Goal: Information Seeking & Learning: Learn about a topic

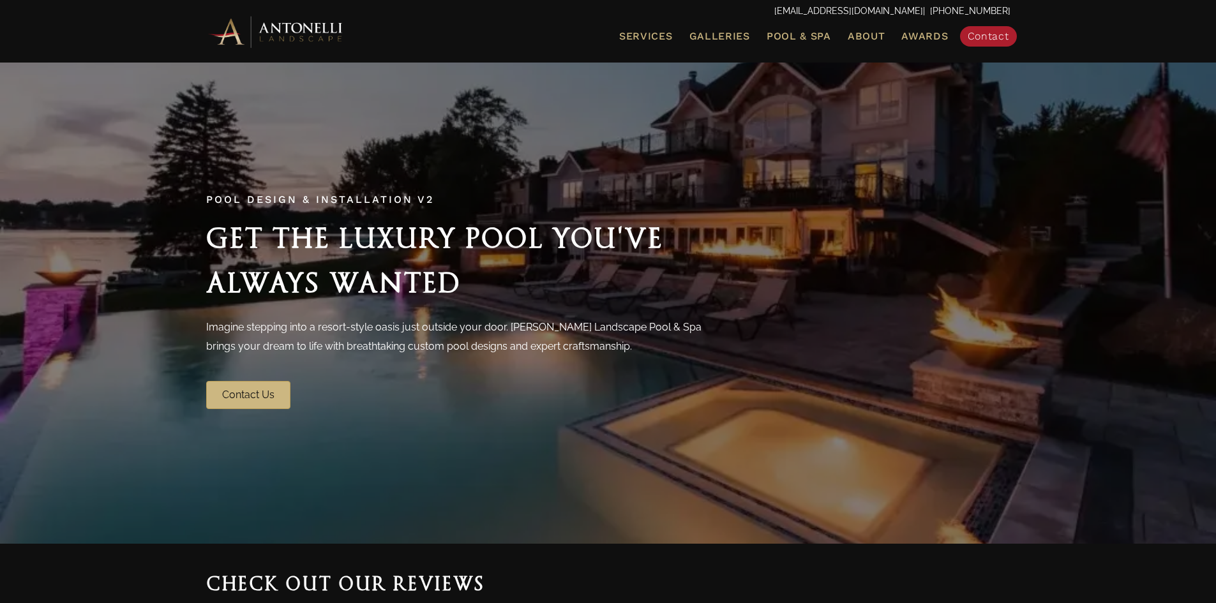
drag, startPoint x: 0, startPoint y: 0, endPoint x: 1215, endPoint y: 97, distance: 1218.9
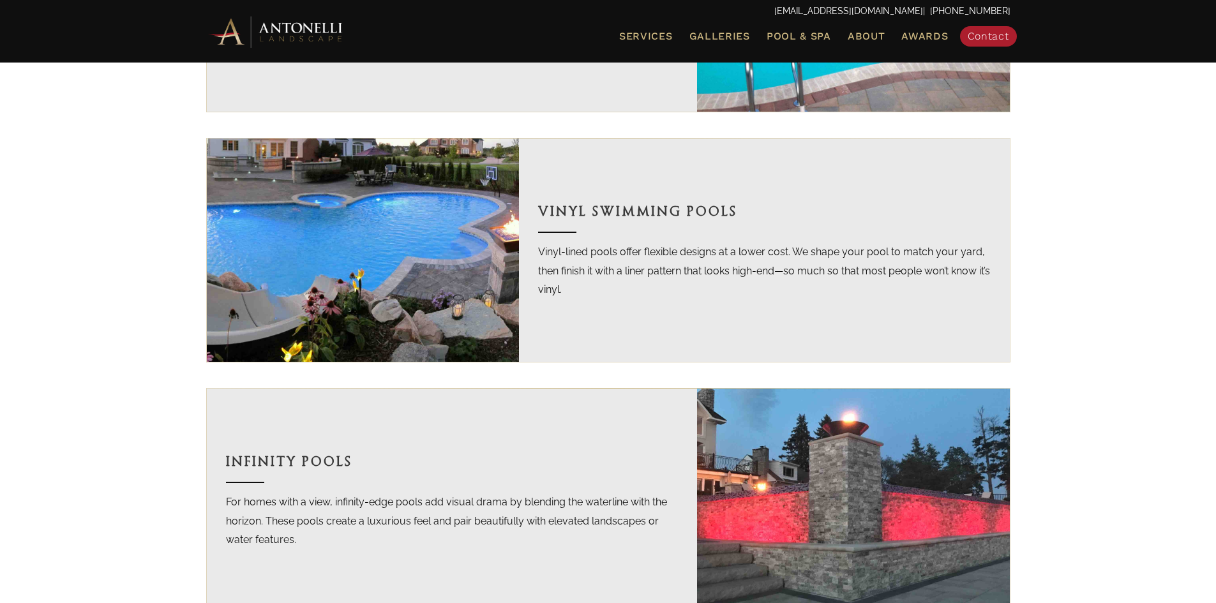
scroll to position [1352, 0]
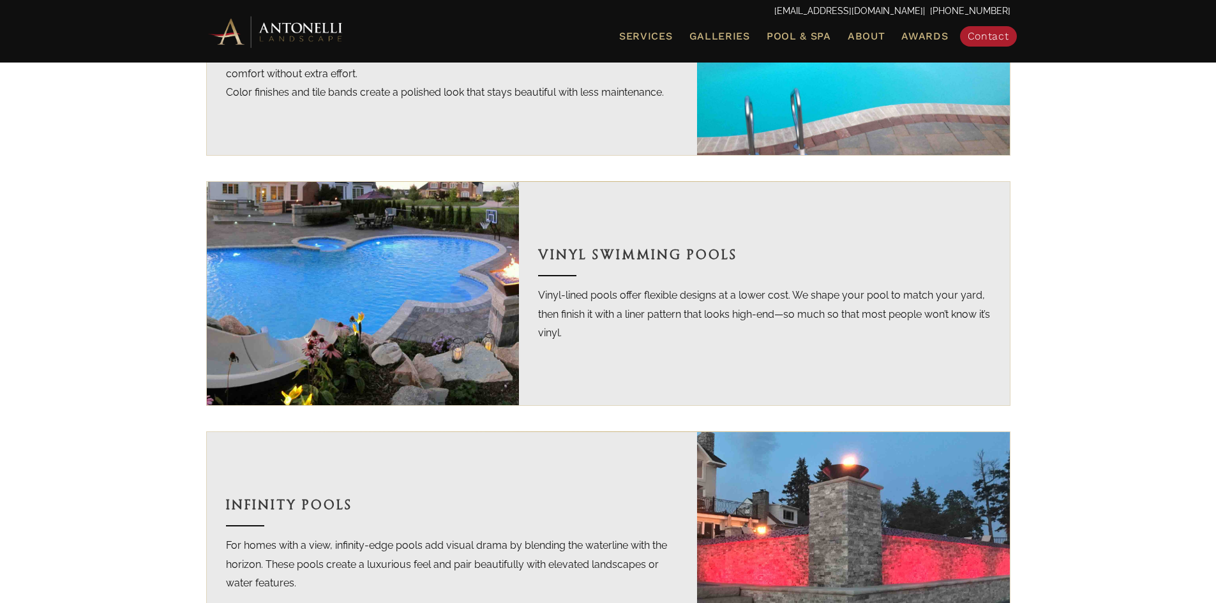
click at [576, 259] on h3 "Vinyl Swimming Pools" at bounding box center [764, 255] width 452 height 22
click at [571, 294] on p "Vinyl-lined pools offer flexible designs at a lower cost. We shape your pool to…" at bounding box center [764, 314] width 452 height 57
click at [412, 300] on img at bounding box center [363, 293] width 313 height 223
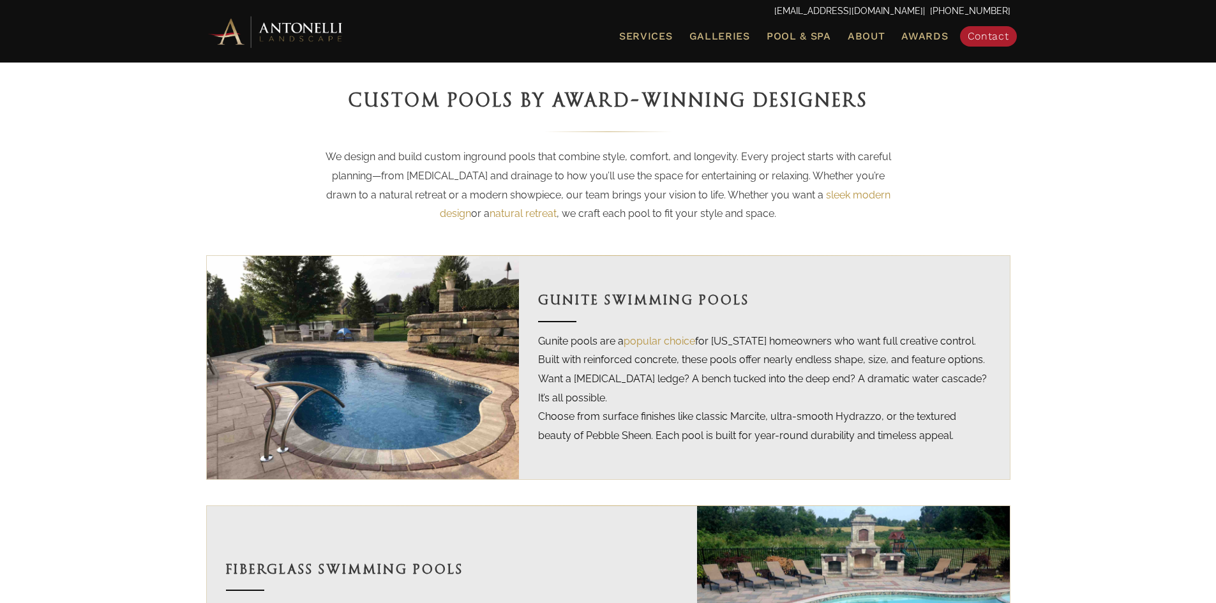
scroll to position [0, 0]
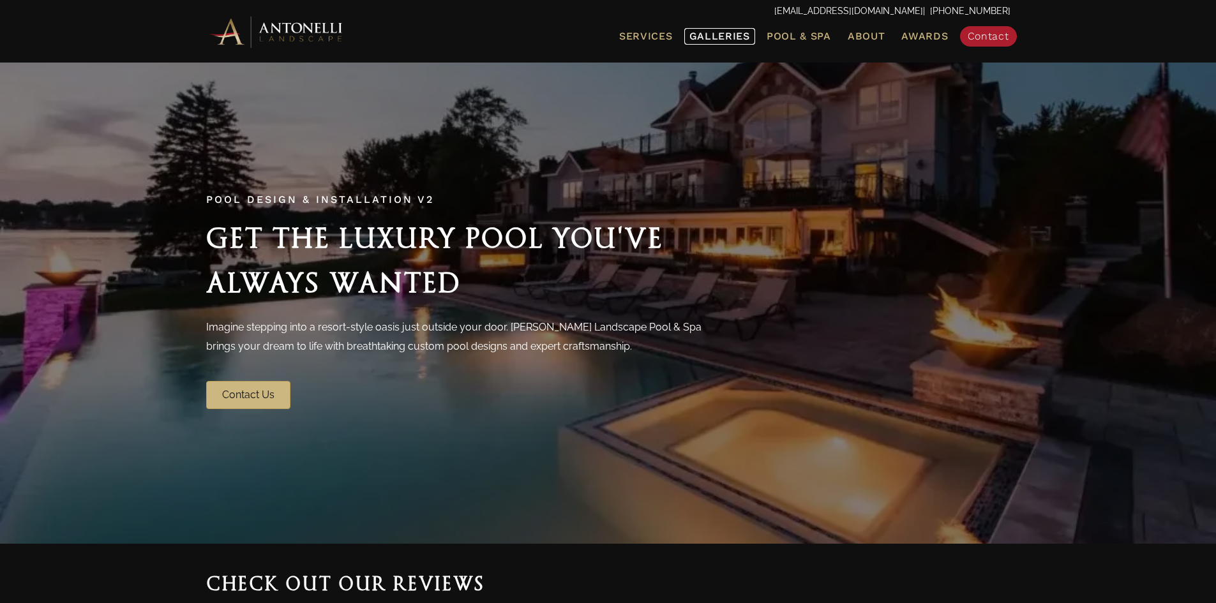
click at [737, 36] on span "Galleries" at bounding box center [719, 36] width 61 height 12
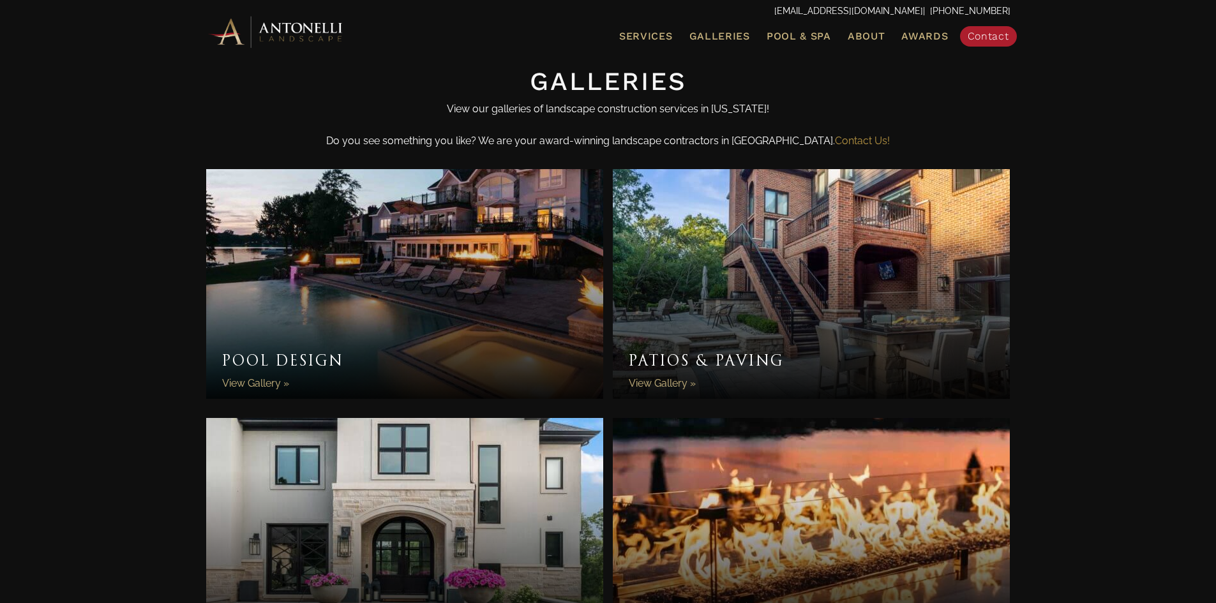
scroll to position [338, 0]
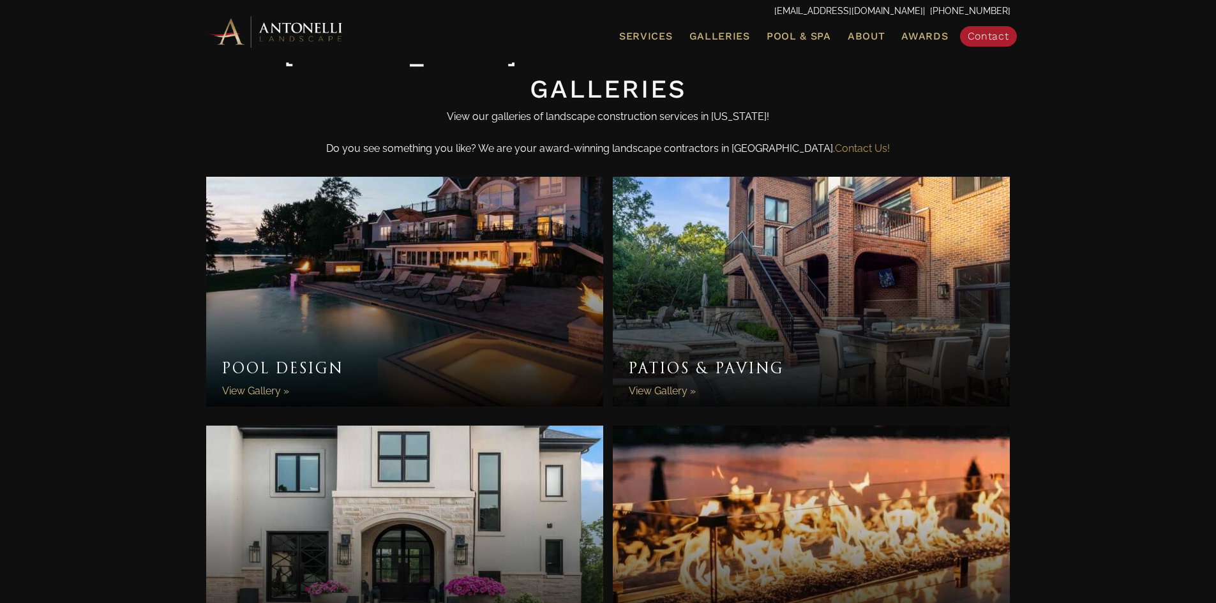
click at [299, 357] on link "Pool Design" at bounding box center [405, 292] width 398 height 230
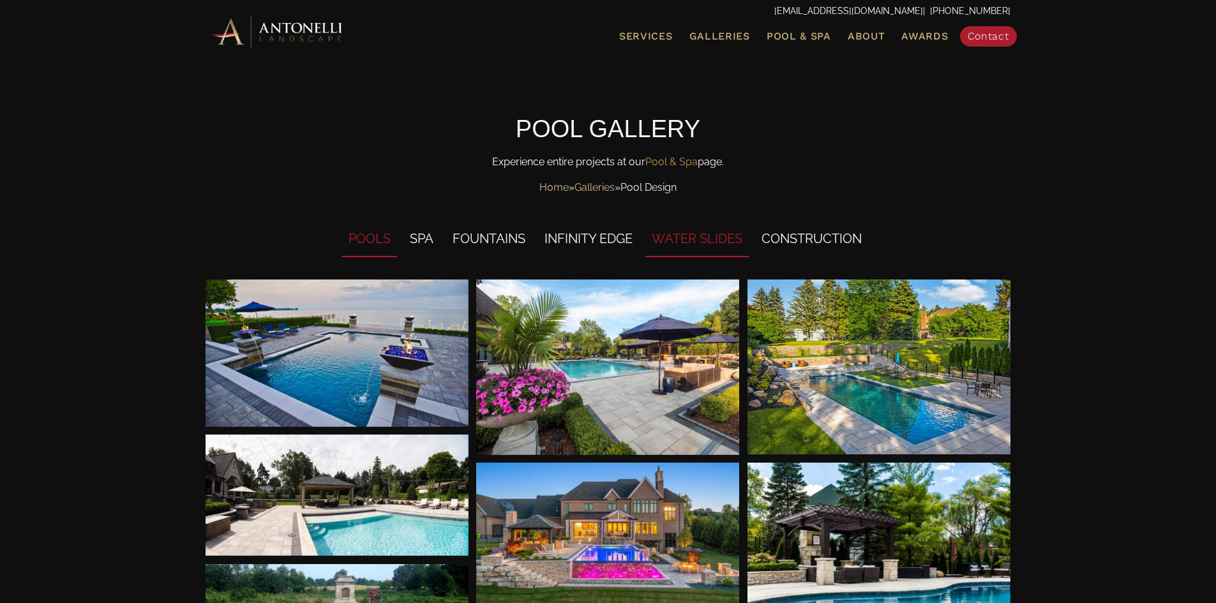
click at [695, 245] on li "WATER SLIDES" at bounding box center [696, 239] width 103 height 35
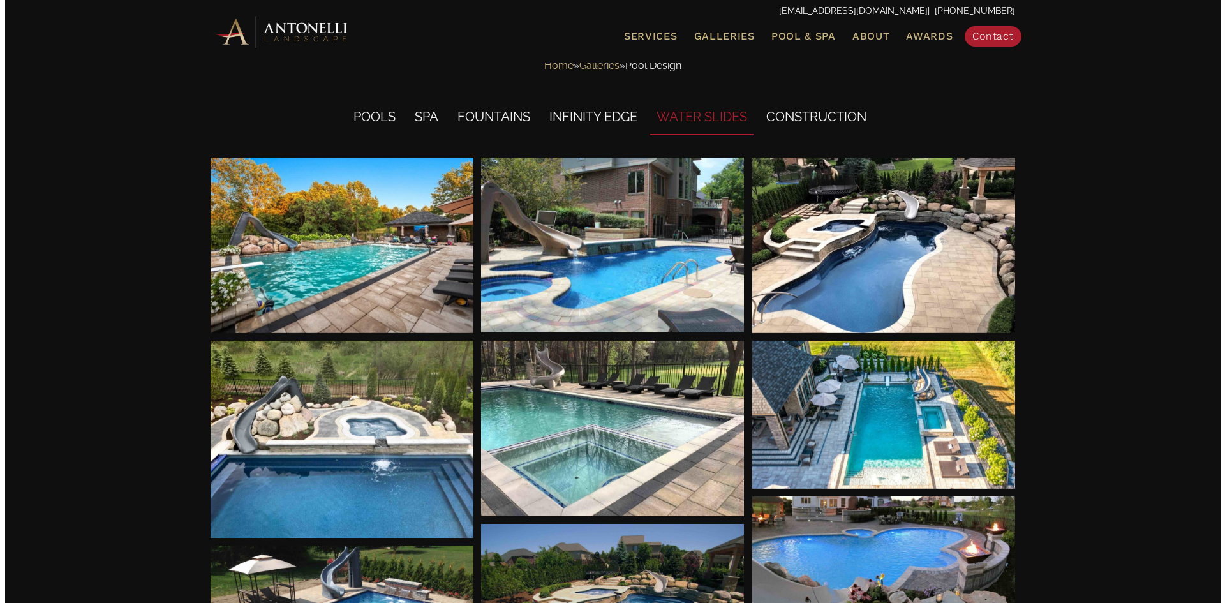
scroll to position [202, 0]
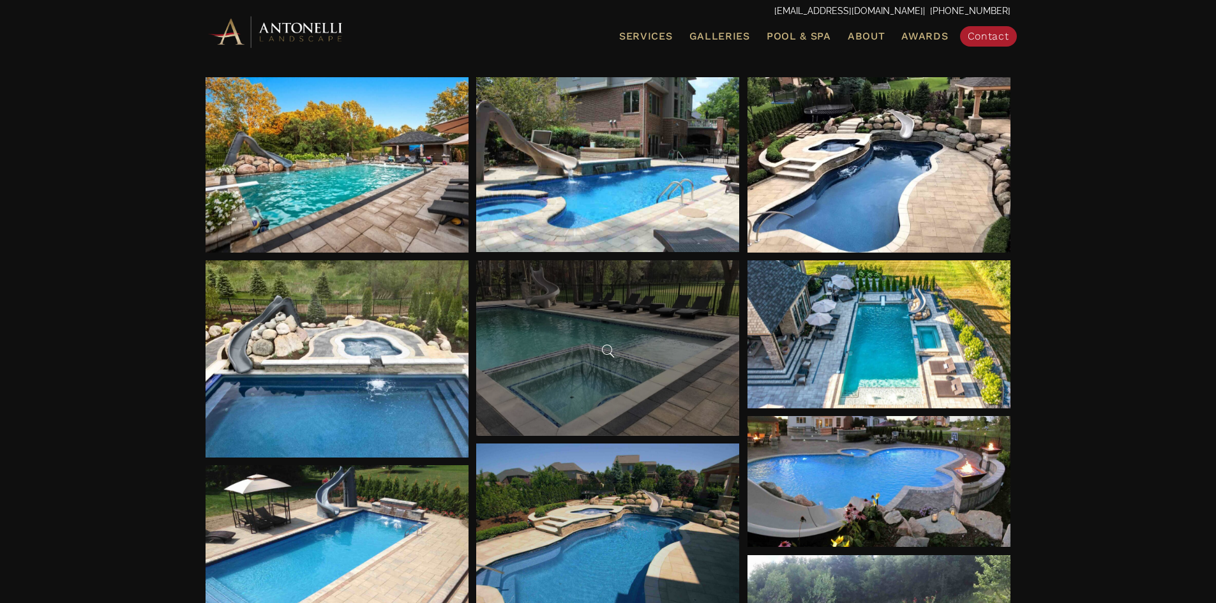
click at [569, 381] on div at bounding box center [607, 347] width 263 height 175
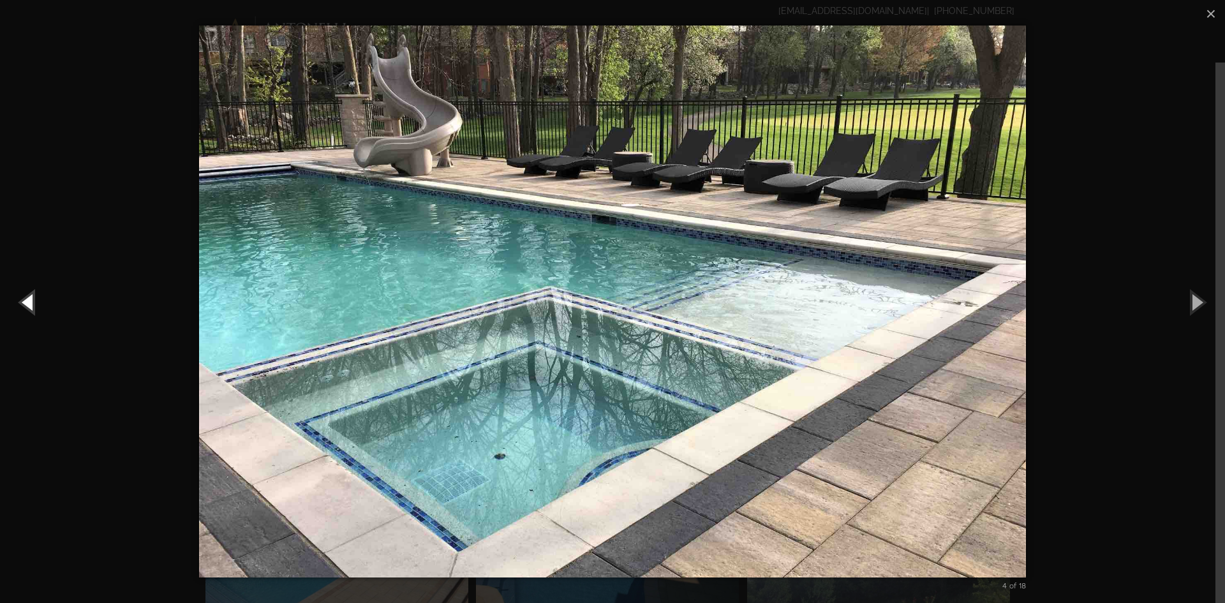
click at [35, 302] on button "Previous (Left arrow key)" at bounding box center [28, 302] width 57 height 70
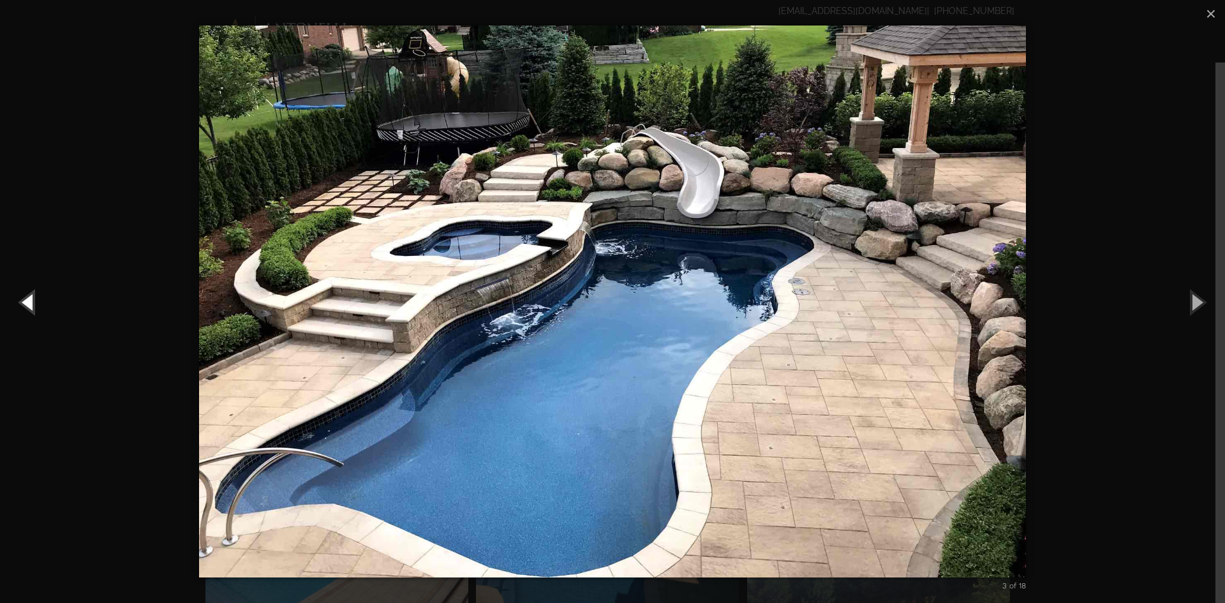
click at [29, 304] on button "Previous (Left arrow key)" at bounding box center [28, 302] width 57 height 70
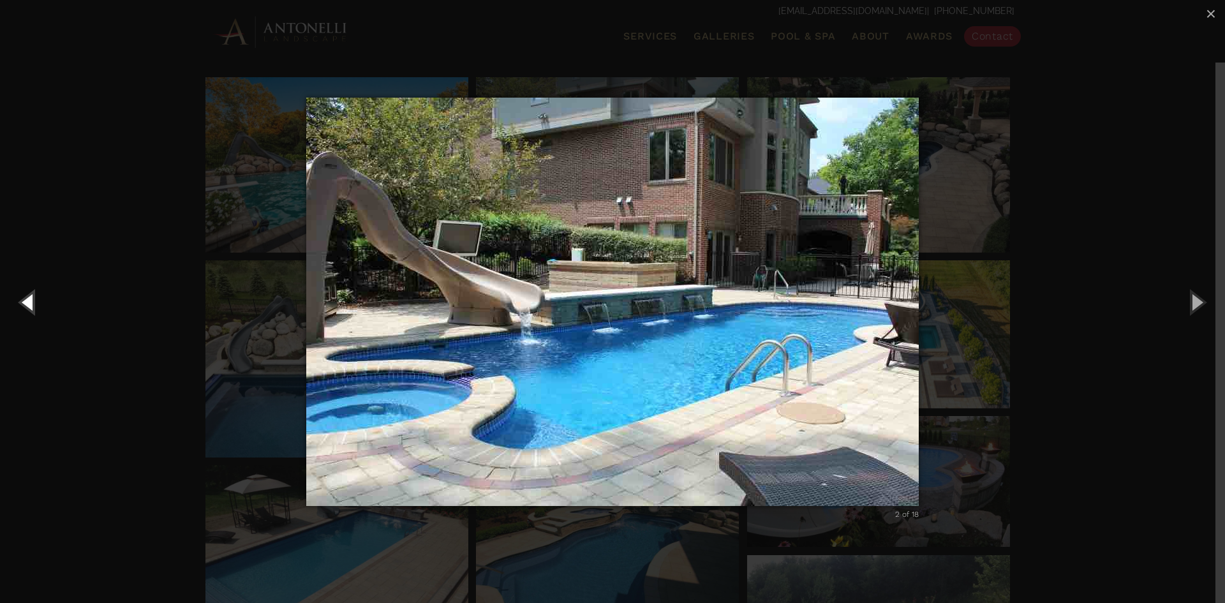
click at [29, 304] on button "Previous (Left arrow key)" at bounding box center [28, 302] width 57 height 70
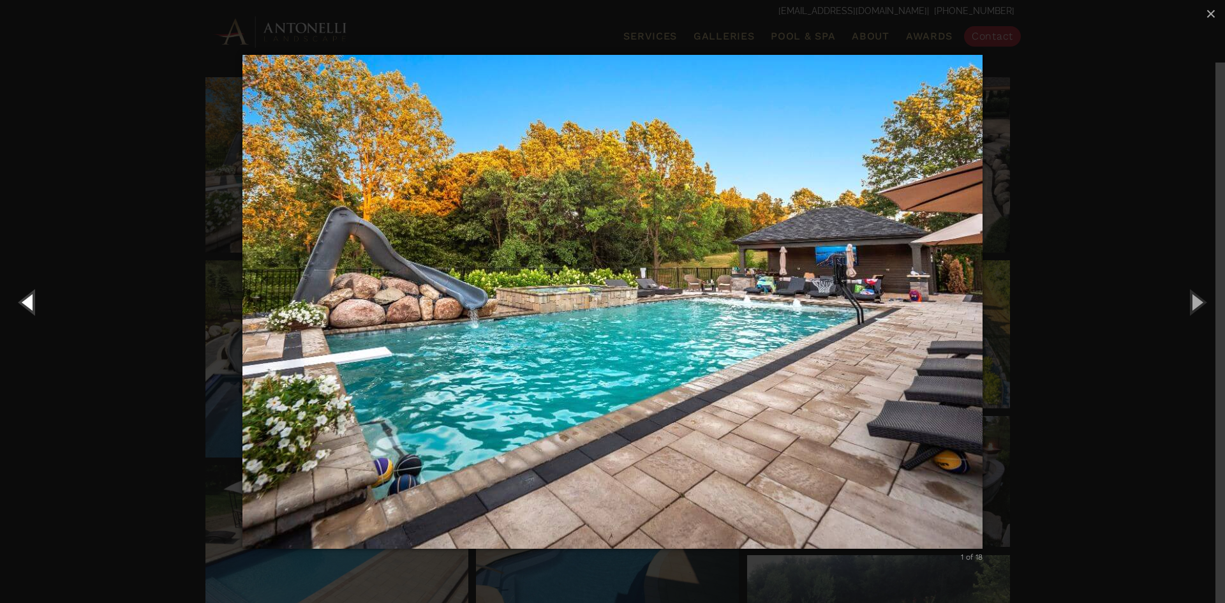
click at [29, 304] on button "Previous (Left arrow key)" at bounding box center [28, 302] width 57 height 70
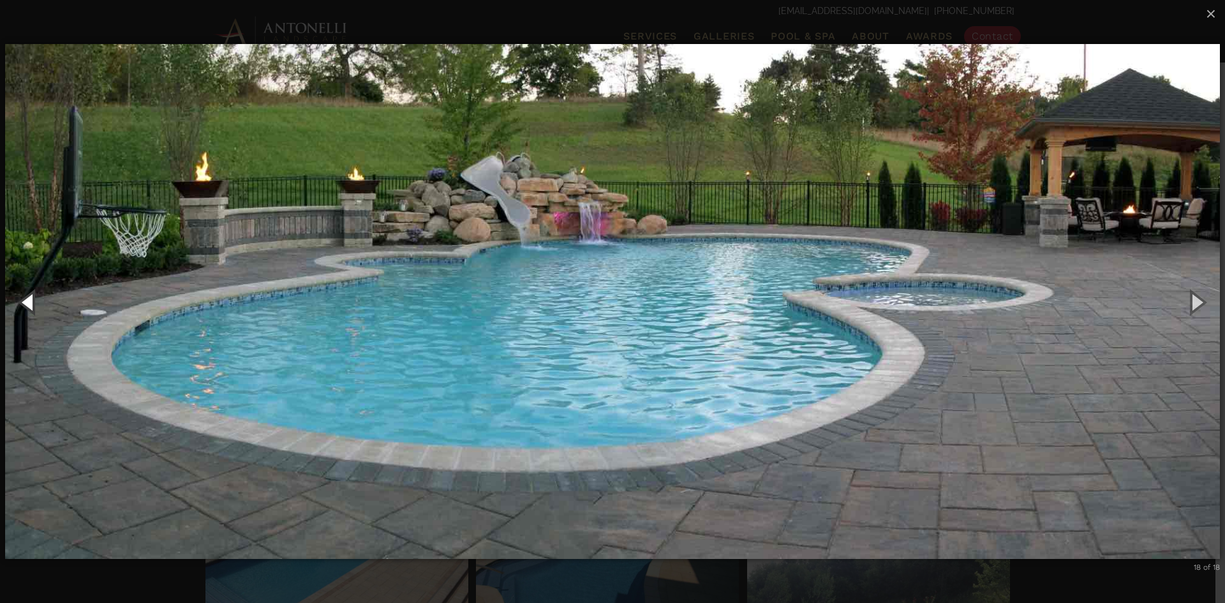
click at [33, 304] on button "Previous (Left arrow key)" at bounding box center [28, 302] width 57 height 70
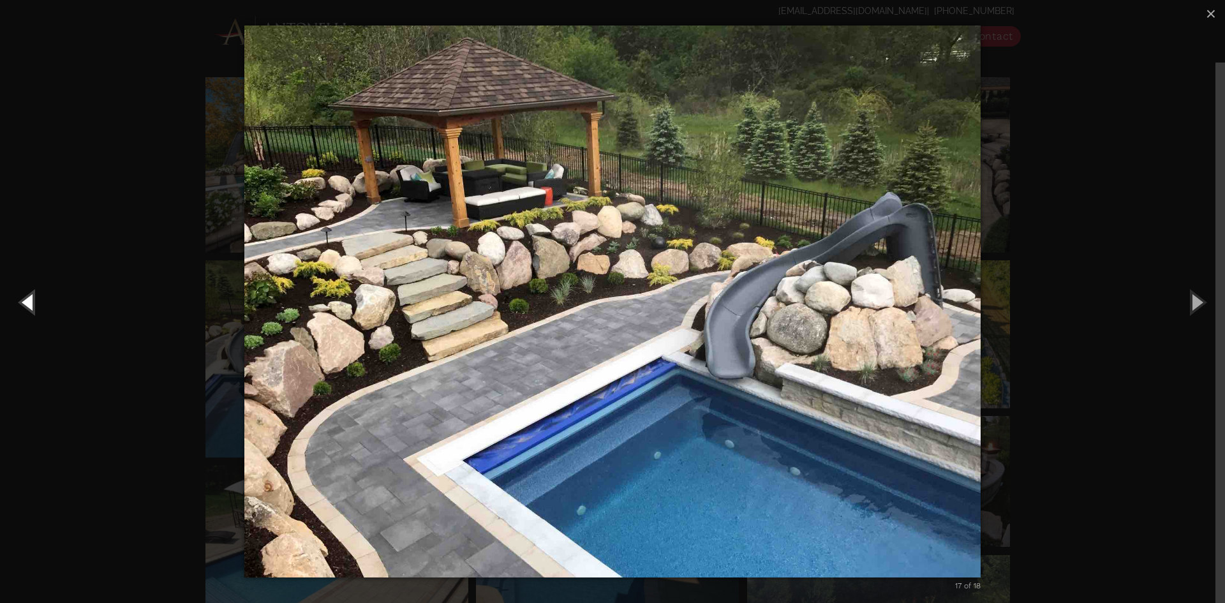
click at [33, 304] on button "Previous (Left arrow key)" at bounding box center [28, 302] width 57 height 70
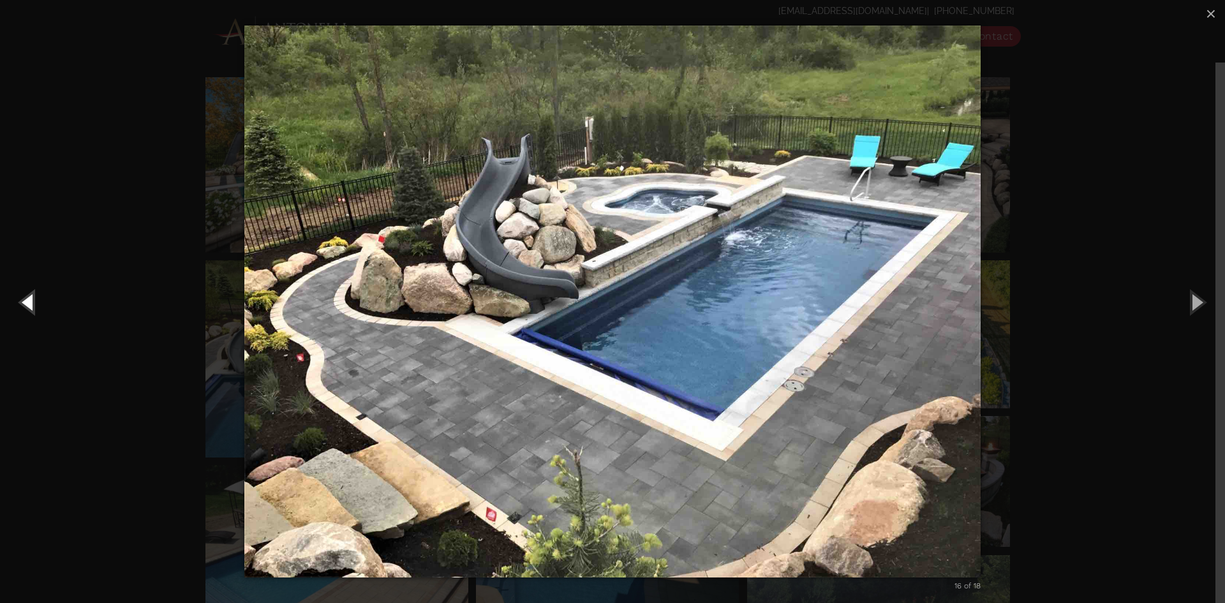
click at [33, 304] on button "Previous (Left arrow key)" at bounding box center [28, 302] width 57 height 70
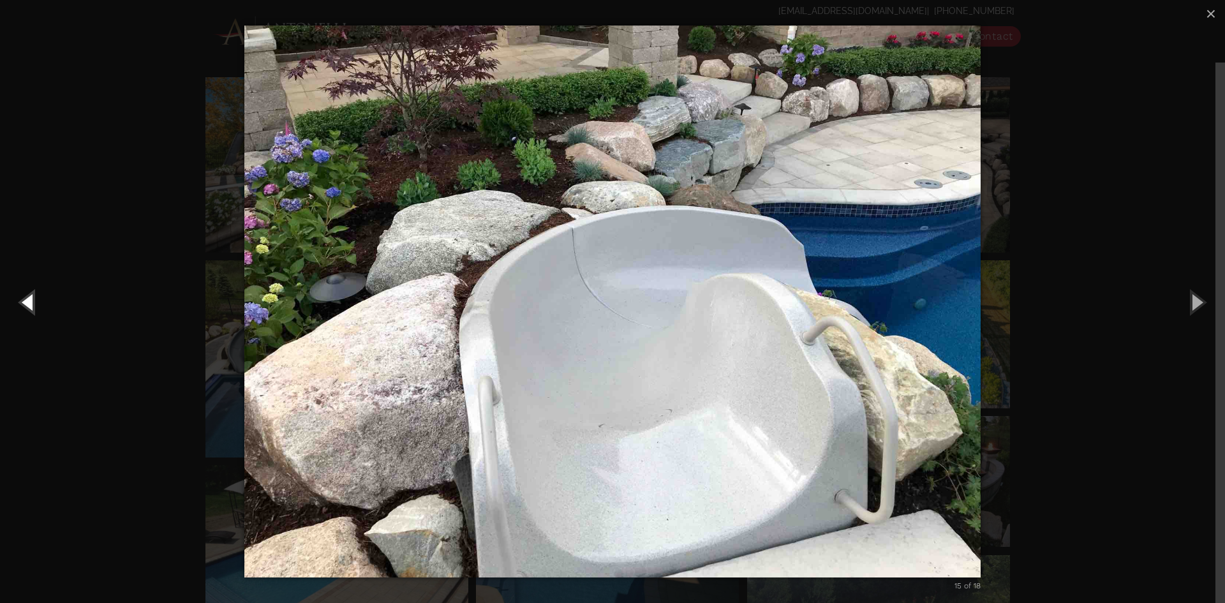
click at [33, 304] on button "Previous (Left arrow key)" at bounding box center [28, 302] width 57 height 70
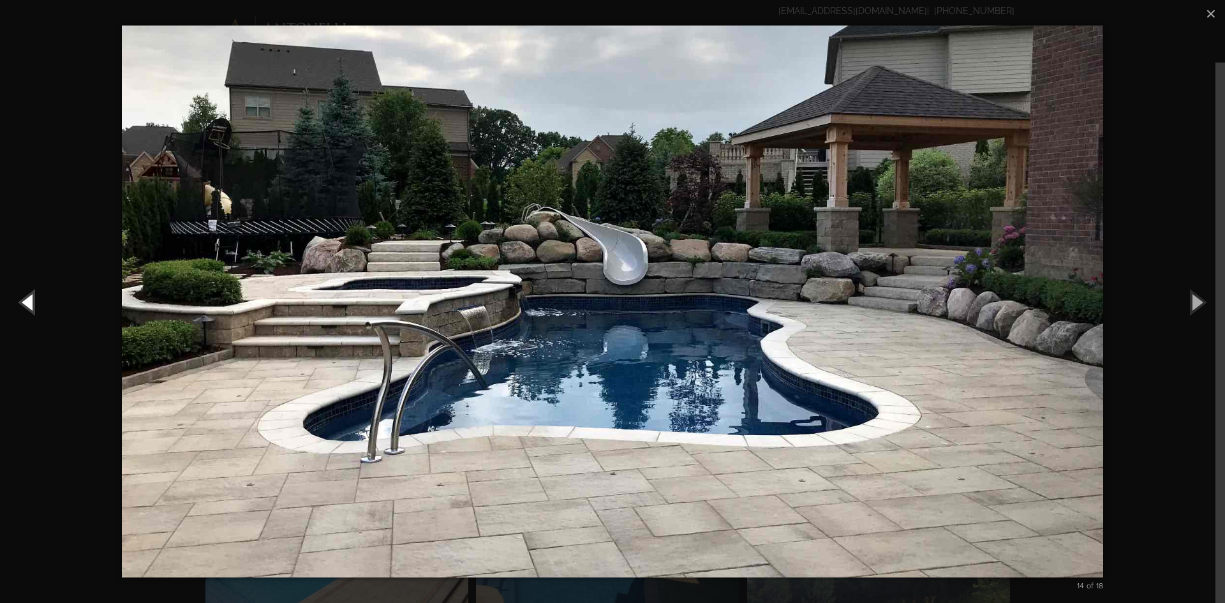
click at [33, 304] on button "Previous (Left arrow key)" at bounding box center [28, 302] width 57 height 70
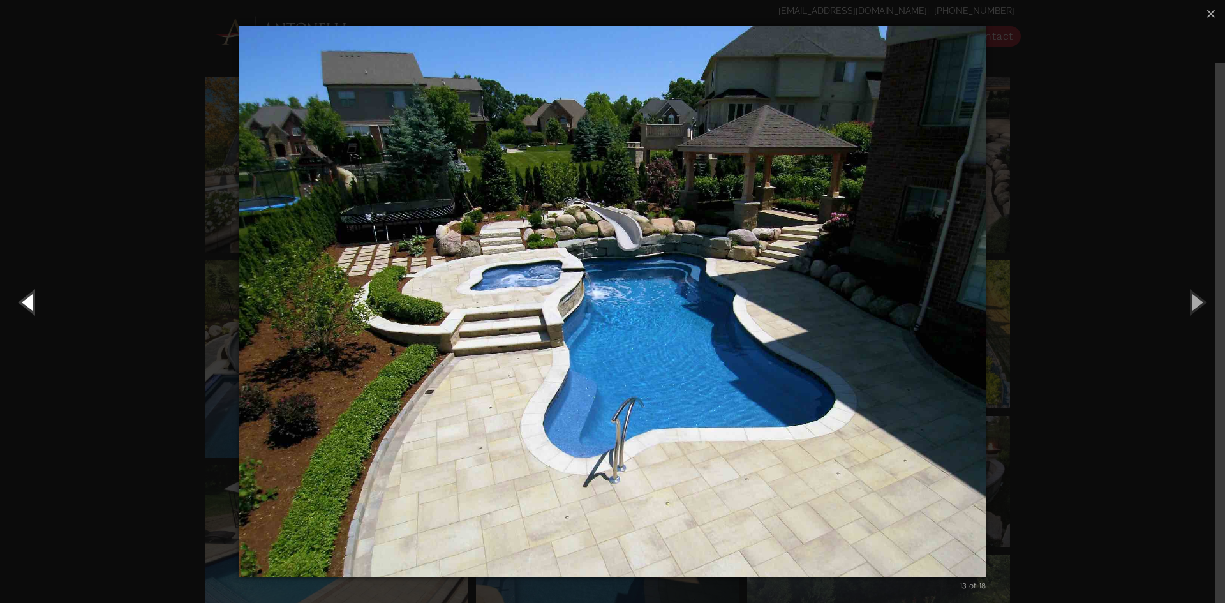
click at [33, 304] on button "Previous (Left arrow key)" at bounding box center [28, 302] width 57 height 70
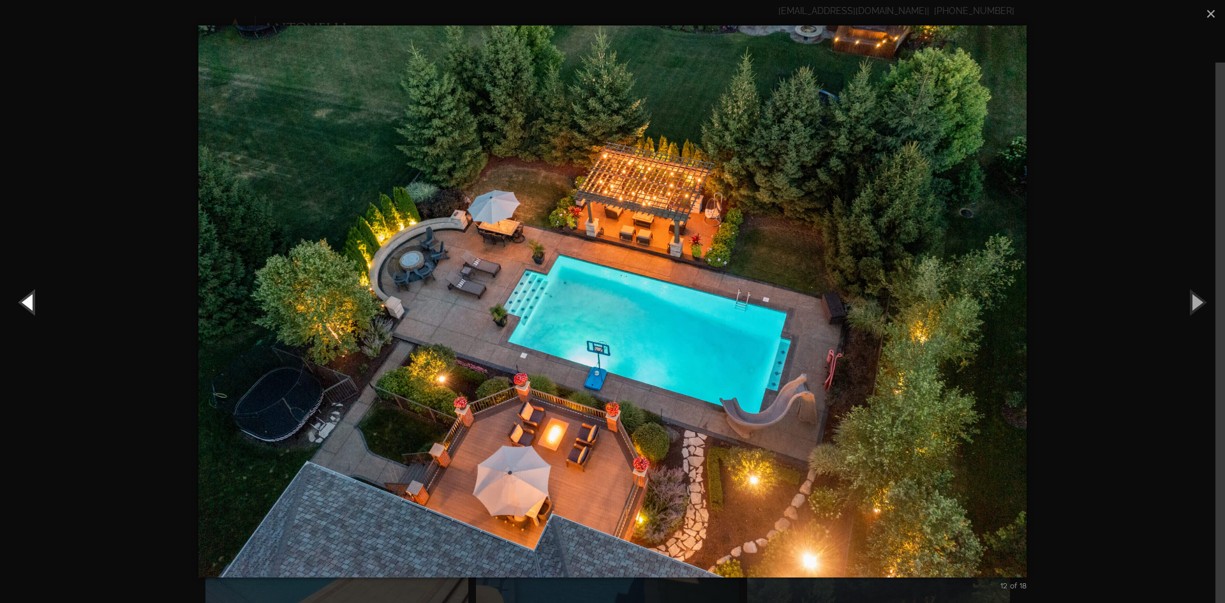
click at [37, 302] on button "Previous (Left arrow key)" at bounding box center [28, 302] width 57 height 70
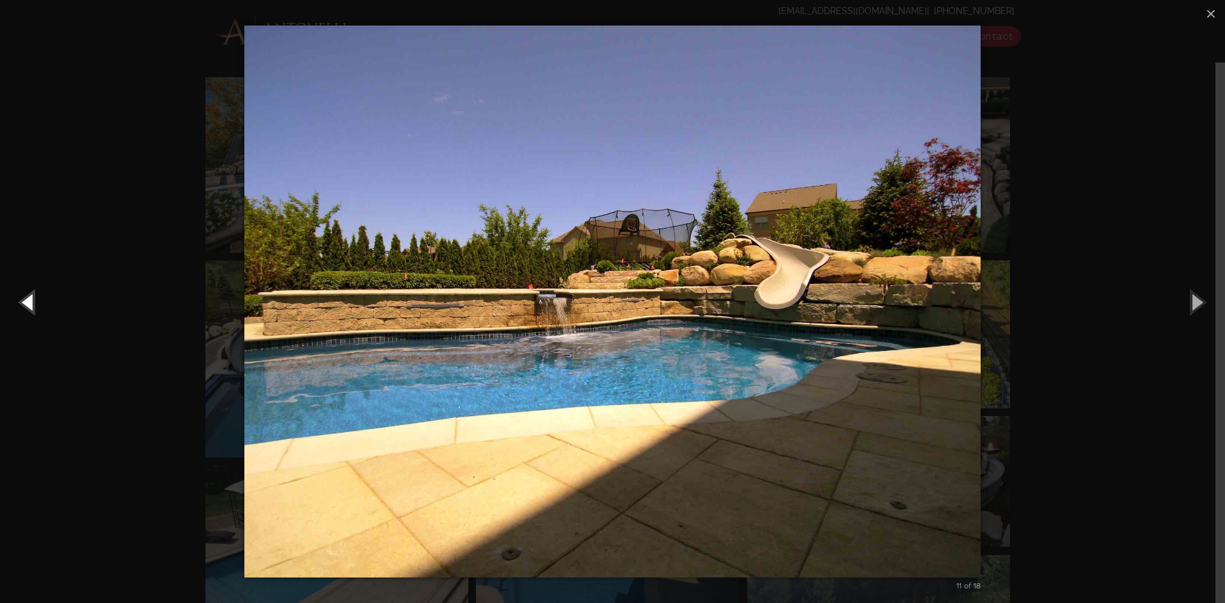
click at [37, 302] on button "Previous (Left arrow key)" at bounding box center [28, 302] width 57 height 70
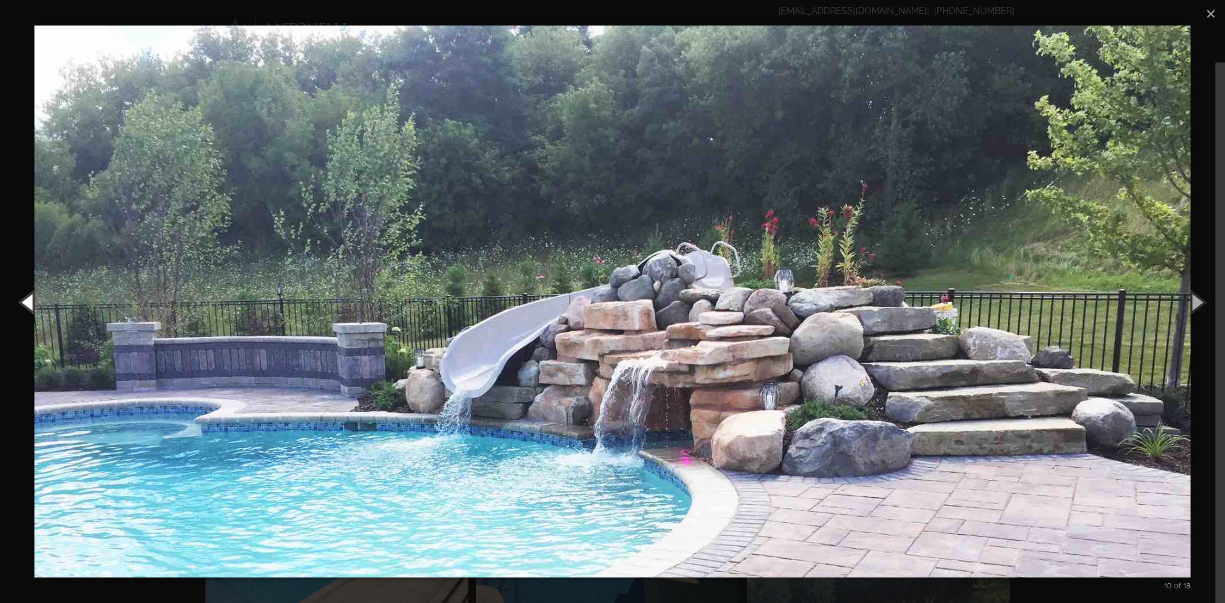
click at [37, 302] on button "Previous (Left arrow key)" at bounding box center [28, 302] width 57 height 70
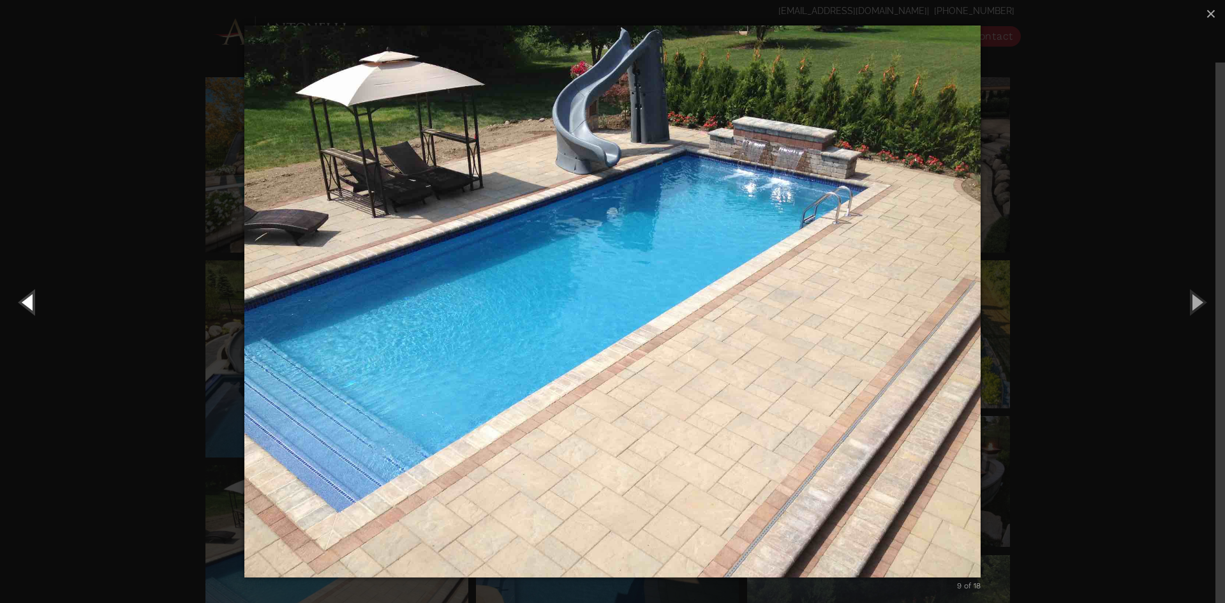
click at [37, 302] on button "Previous (Left arrow key)" at bounding box center [28, 302] width 57 height 70
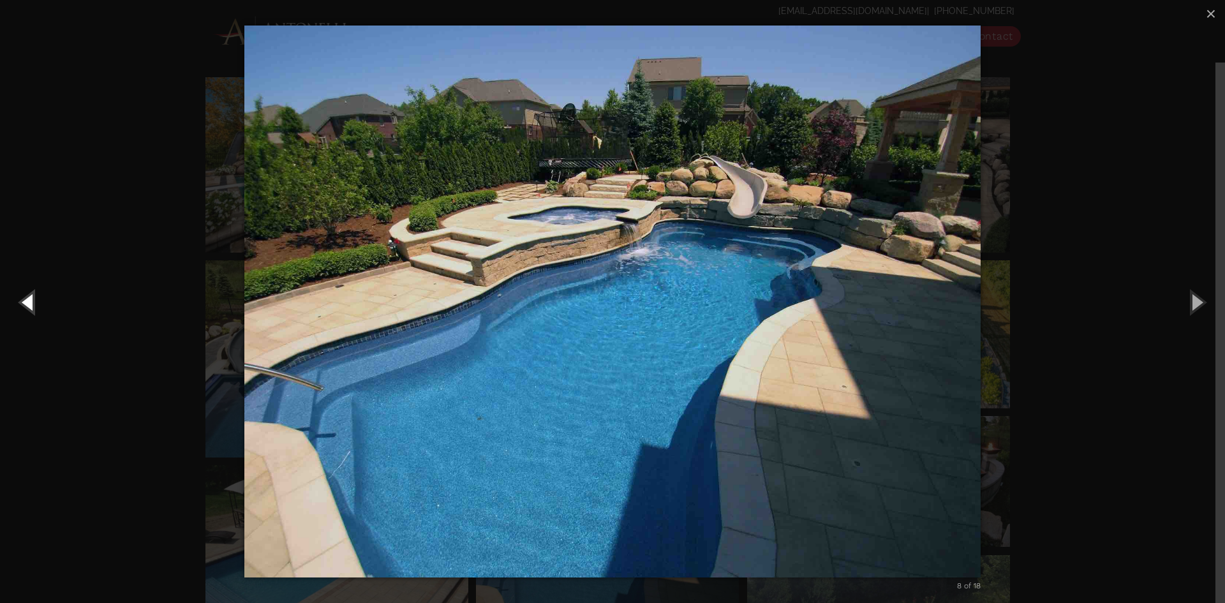
click at [37, 302] on button "Previous (Left arrow key)" at bounding box center [28, 302] width 57 height 70
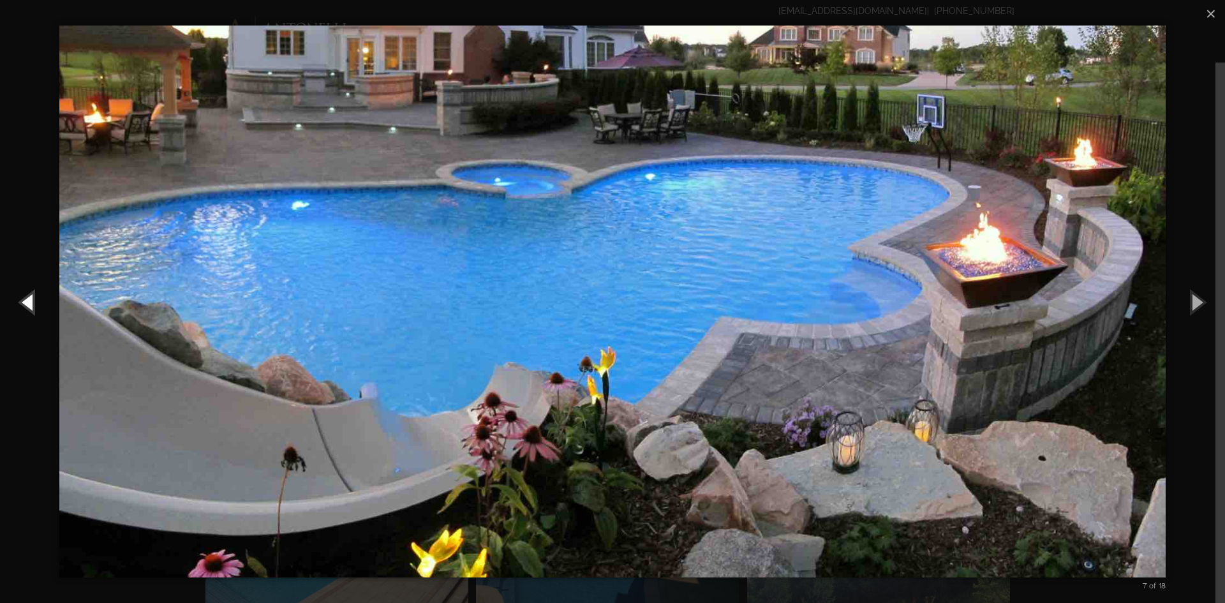
click at [37, 302] on button "Previous (Left arrow key)" at bounding box center [28, 302] width 57 height 70
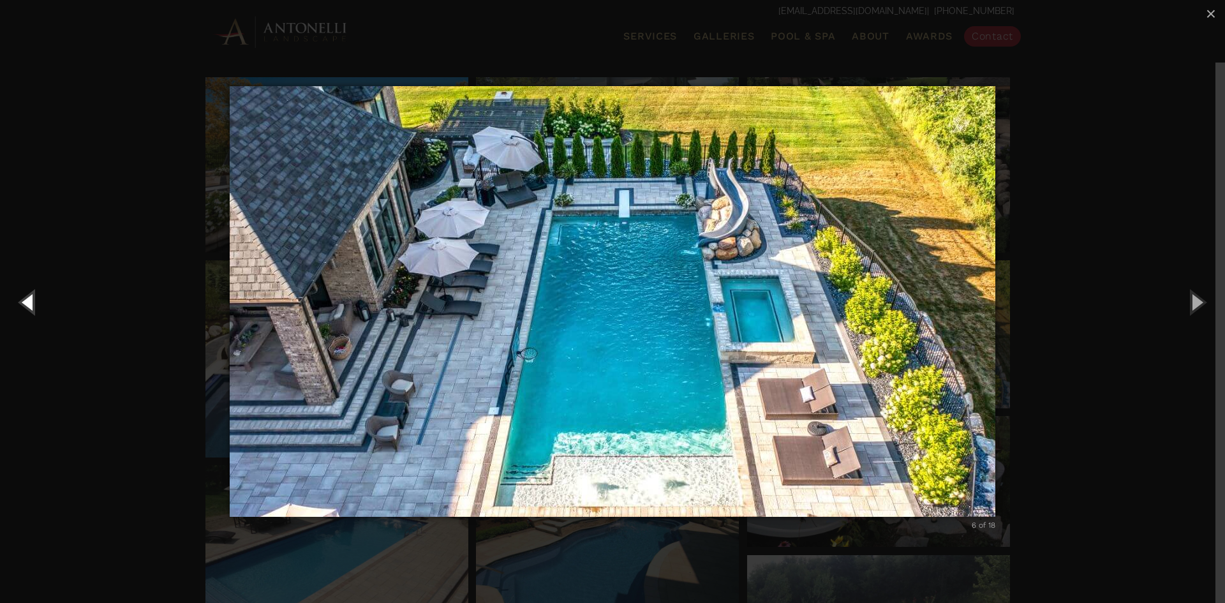
click at [37, 302] on button "Previous (Left arrow key)" at bounding box center [28, 302] width 57 height 70
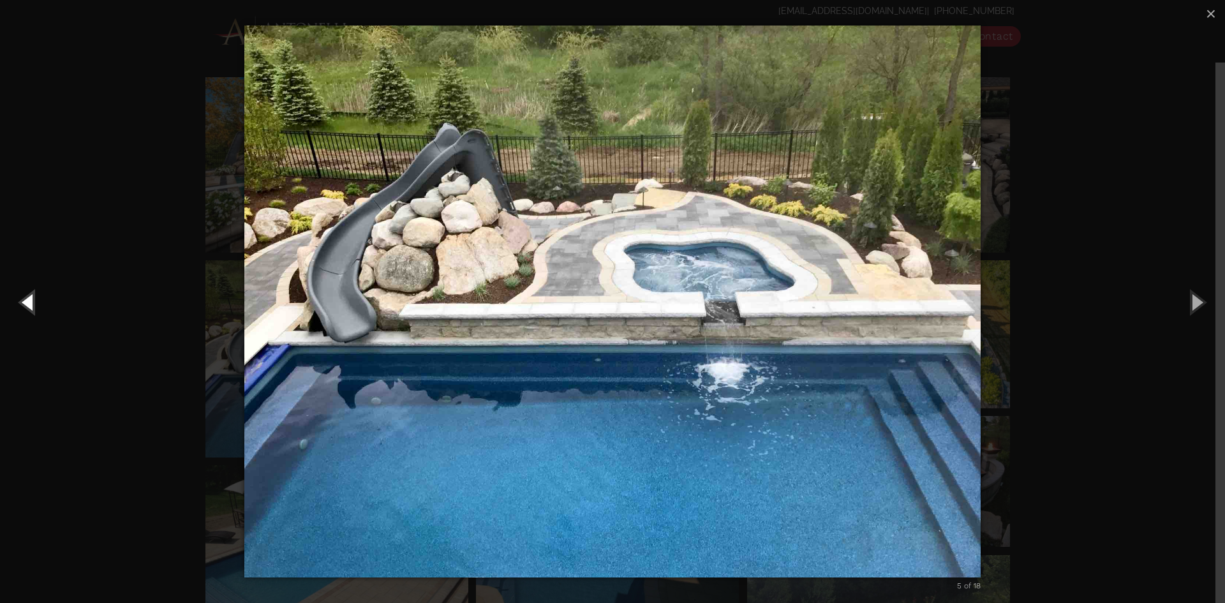
click at [37, 302] on button "Previous (Left arrow key)" at bounding box center [28, 302] width 57 height 70
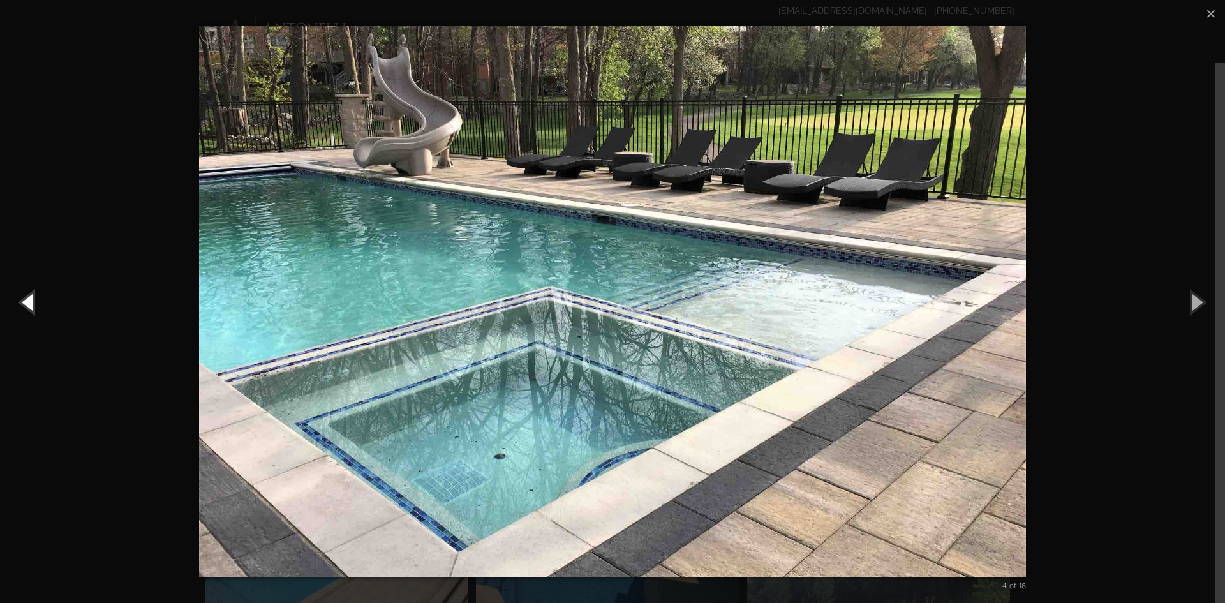
click at [37, 302] on button "Previous (Left arrow key)" at bounding box center [28, 302] width 57 height 70
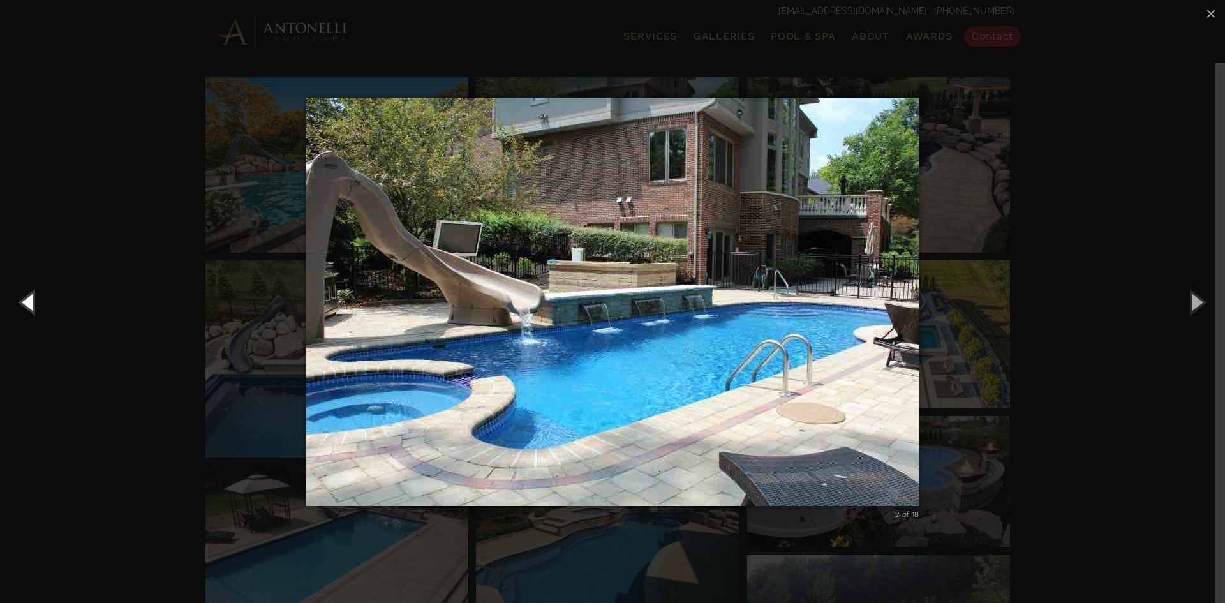
click at [37, 302] on button "Previous (Left arrow key)" at bounding box center [28, 302] width 57 height 70
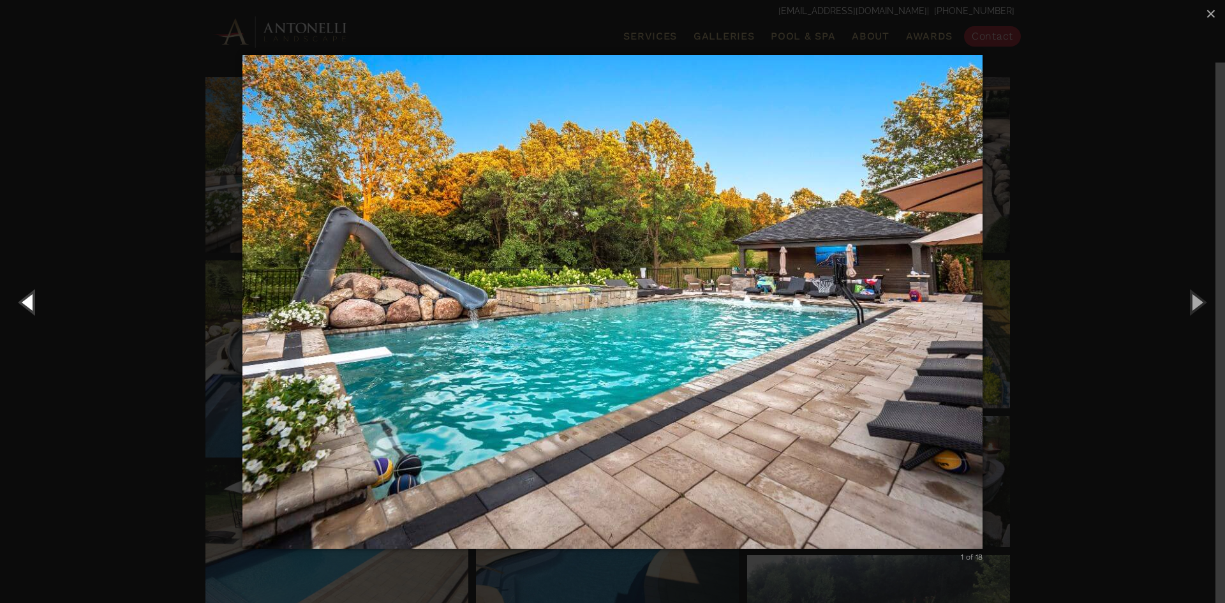
click at [37, 302] on button "Previous (Left arrow key)" at bounding box center [28, 302] width 57 height 70
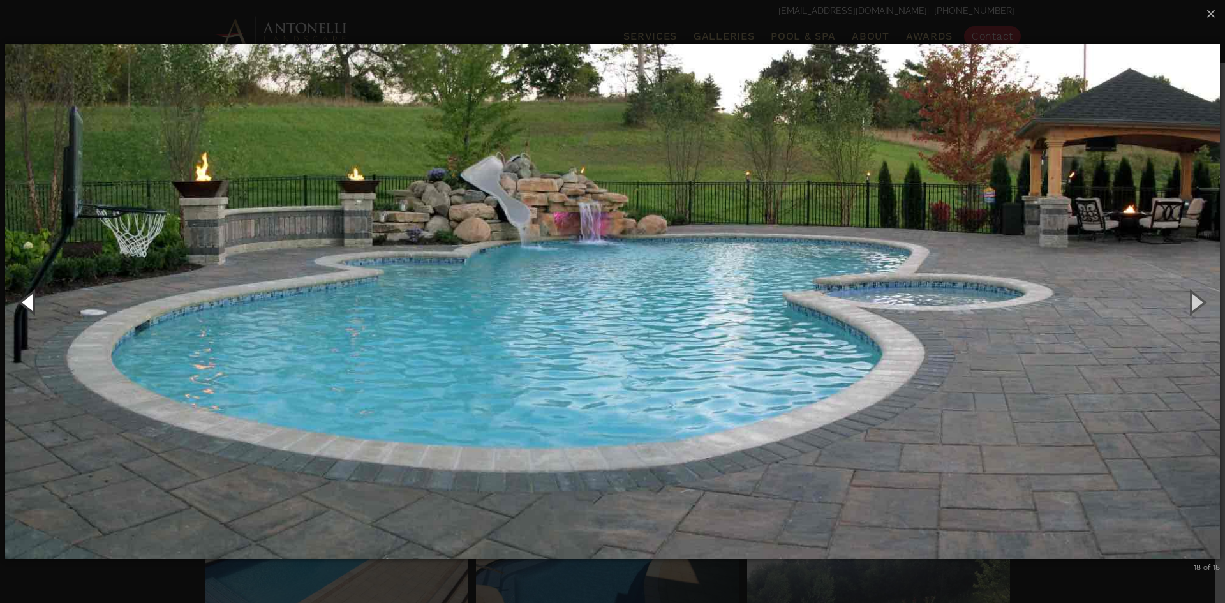
click at [37, 302] on button "Previous (Left arrow key)" at bounding box center [28, 302] width 57 height 70
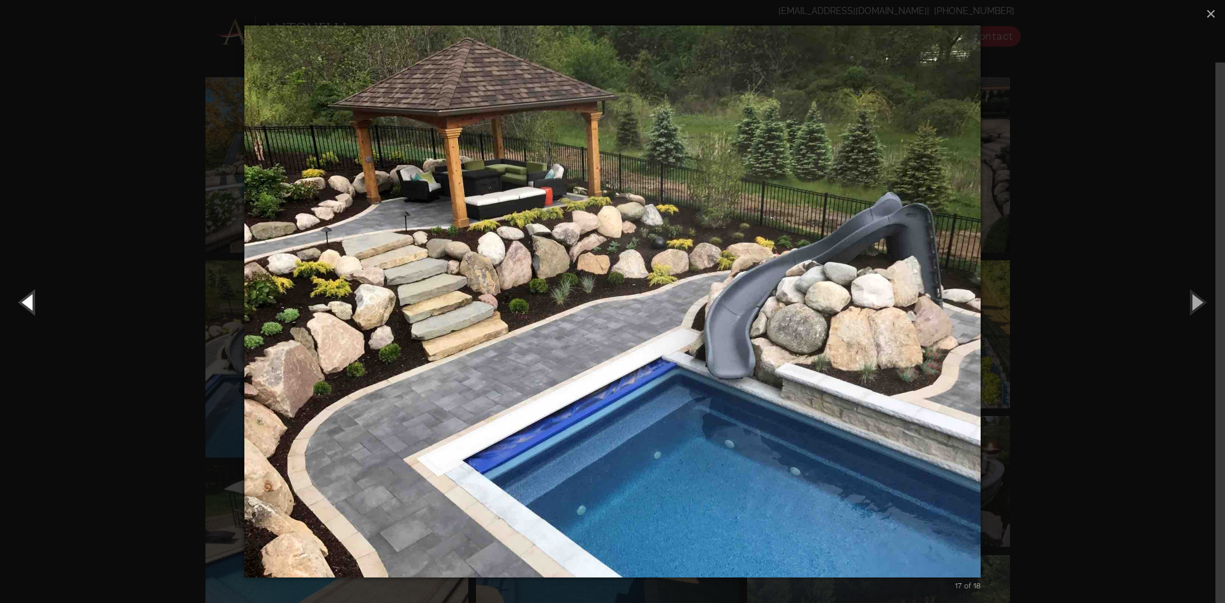
click at [37, 302] on button "Previous (Left arrow key)" at bounding box center [28, 302] width 57 height 70
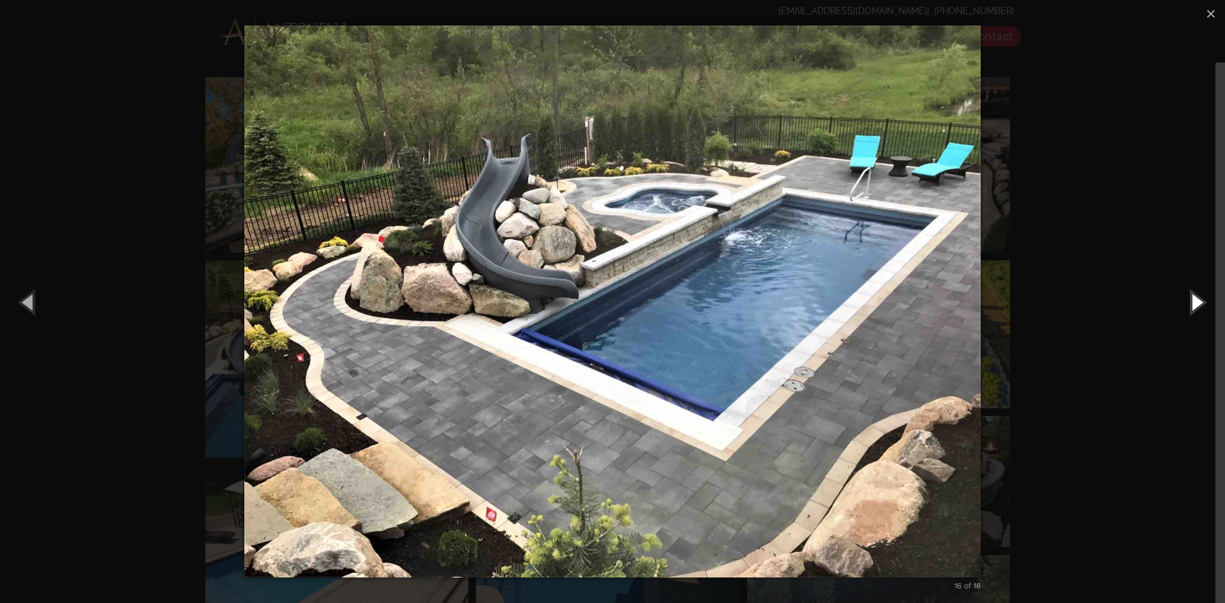
click at [1202, 301] on button "Next (Right arrow key)" at bounding box center [1196, 302] width 57 height 70
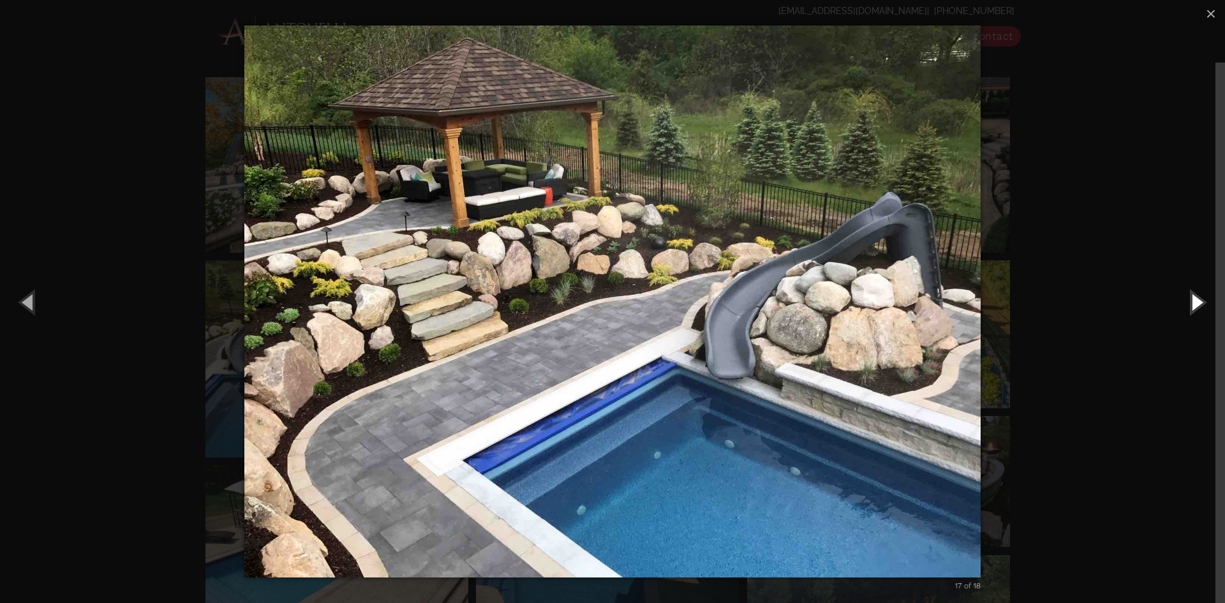
click at [1202, 301] on button "Next (Right arrow key)" at bounding box center [1196, 302] width 57 height 70
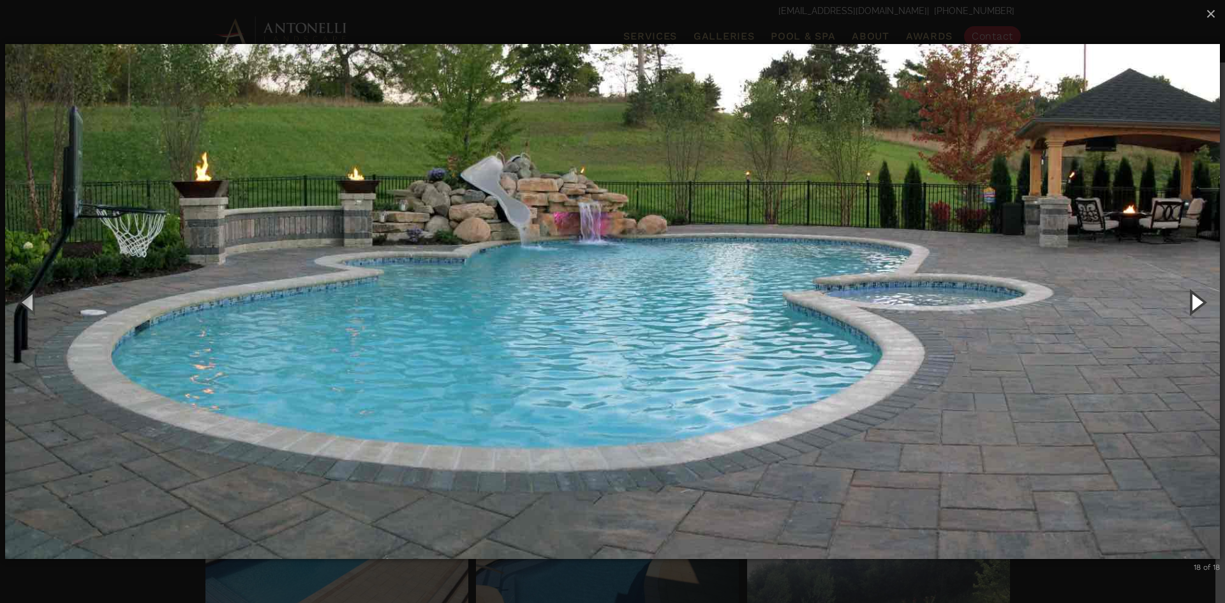
click at [1202, 301] on button "Next (Right arrow key)" at bounding box center [1196, 302] width 57 height 70
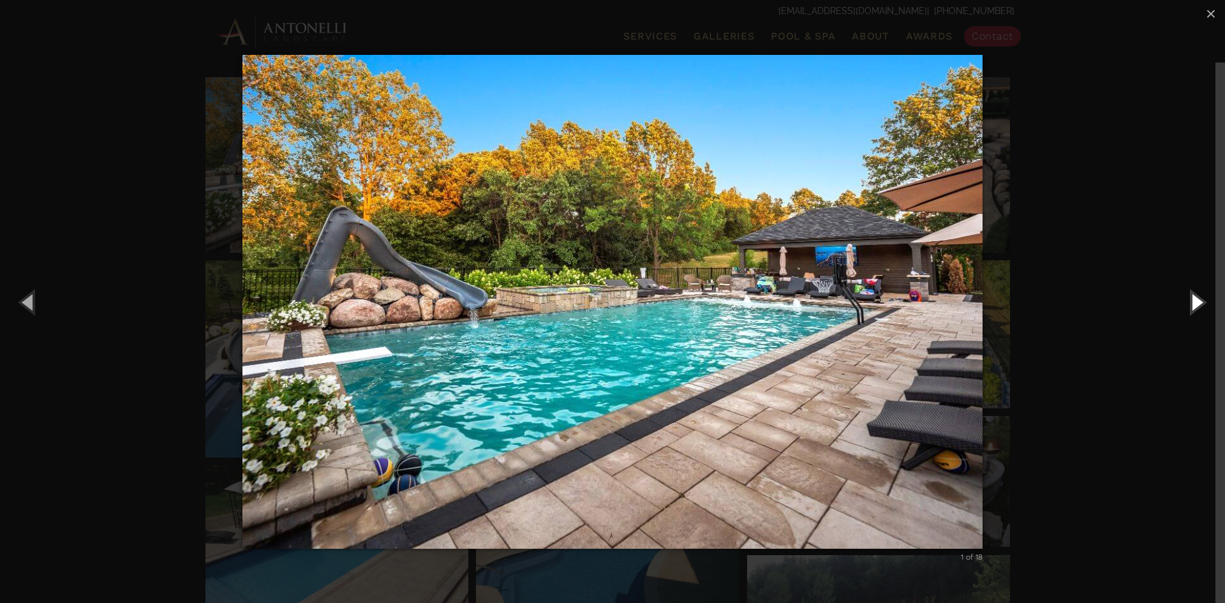
click at [1199, 303] on button "Next (Right arrow key)" at bounding box center [1196, 302] width 57 height 70
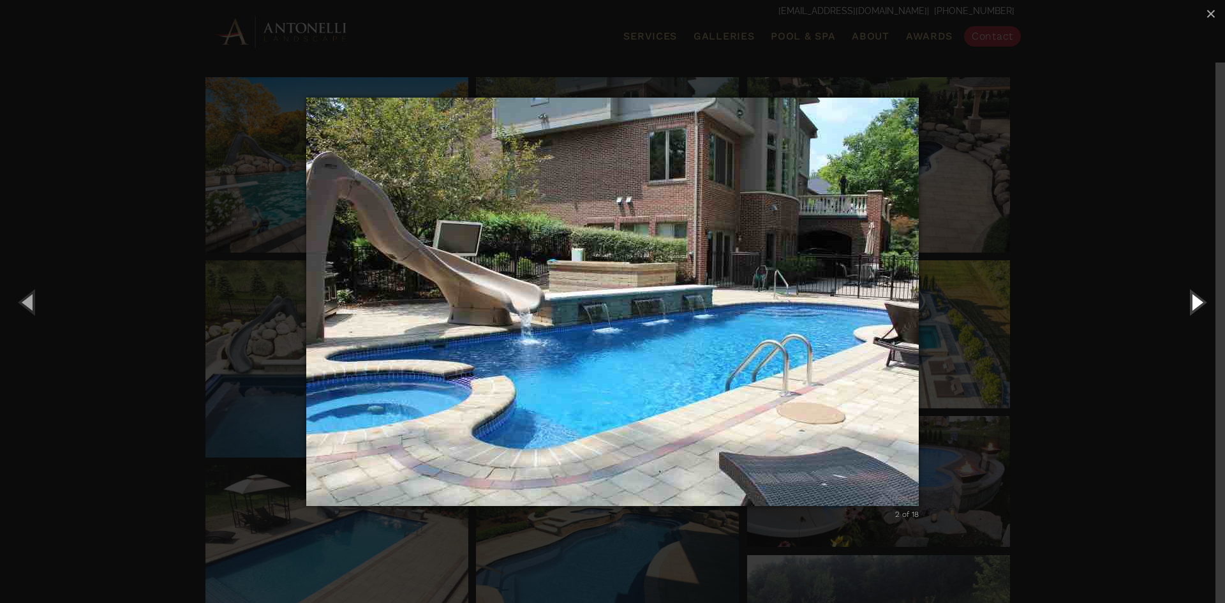
click at [1199, 303] on button "Next (Right arrow key)" at bounding box center [1196, 302] width 57 height 70
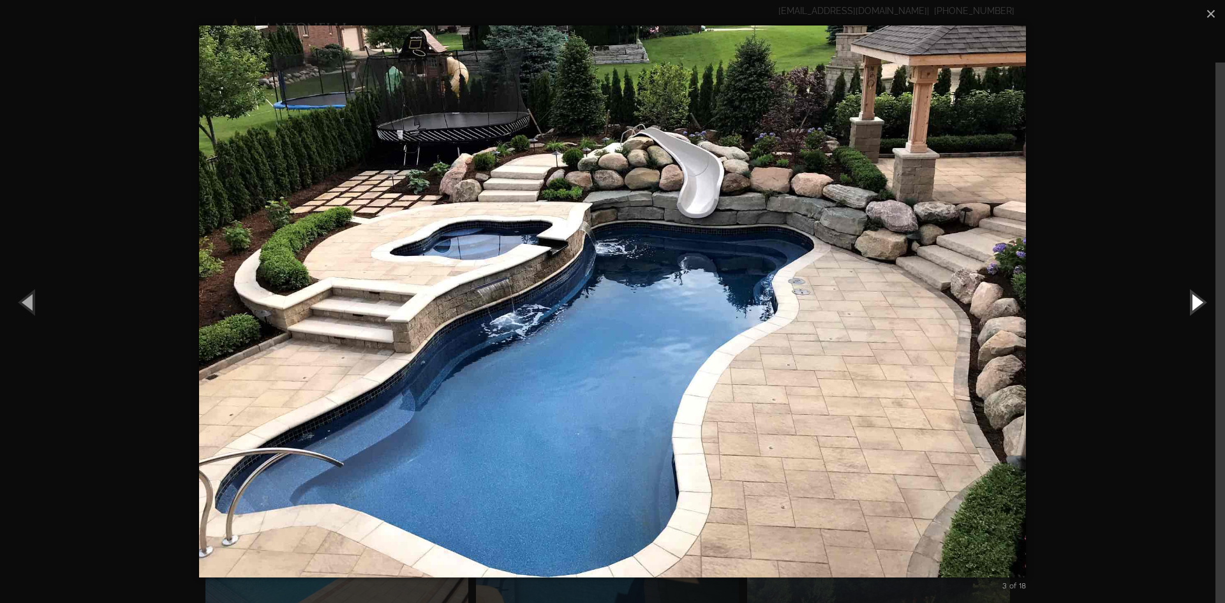
click at [1199, 303] on button "Next (Right arrow key)" at bounding box center [1196, 302] width 57 height 70
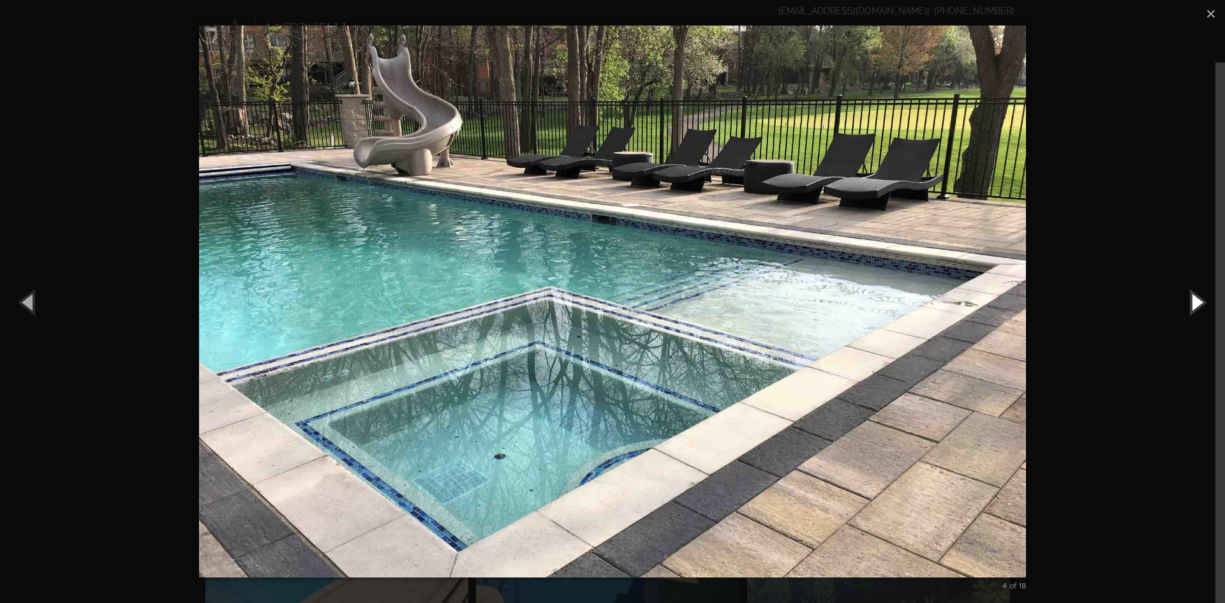
click at [1199, 303] on button "Next (Right arrow key)" at bounding box center [1196, 302] width 57 height 70
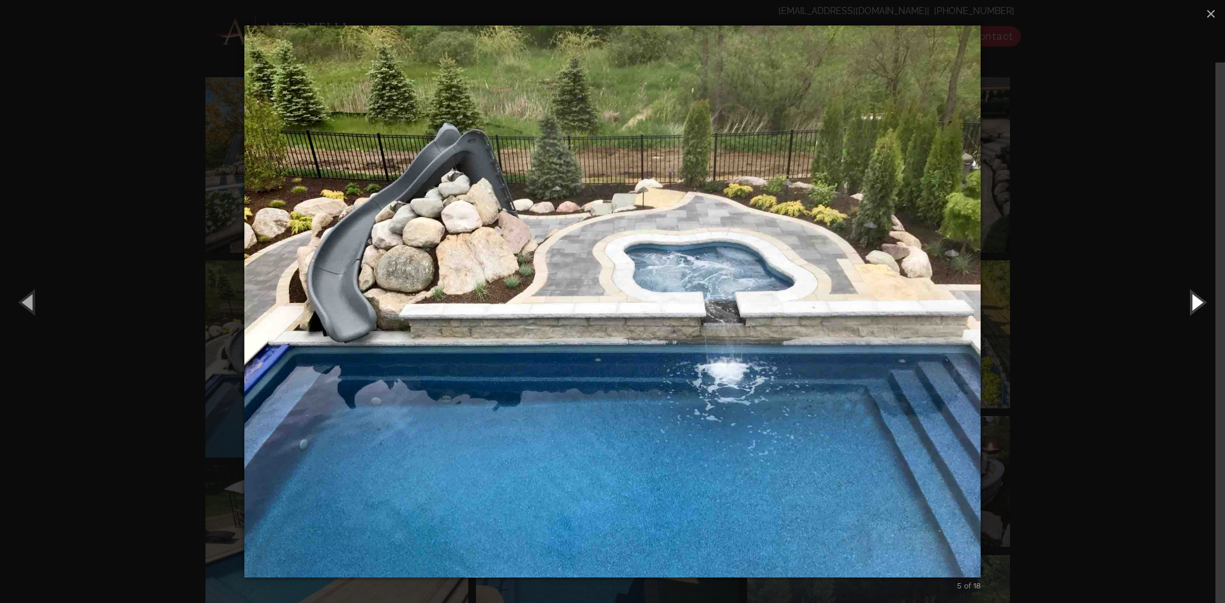
click at [1199, 303] on button "Next (Right arrow key)" at bounding box center [1196, 302] width 57 height 70
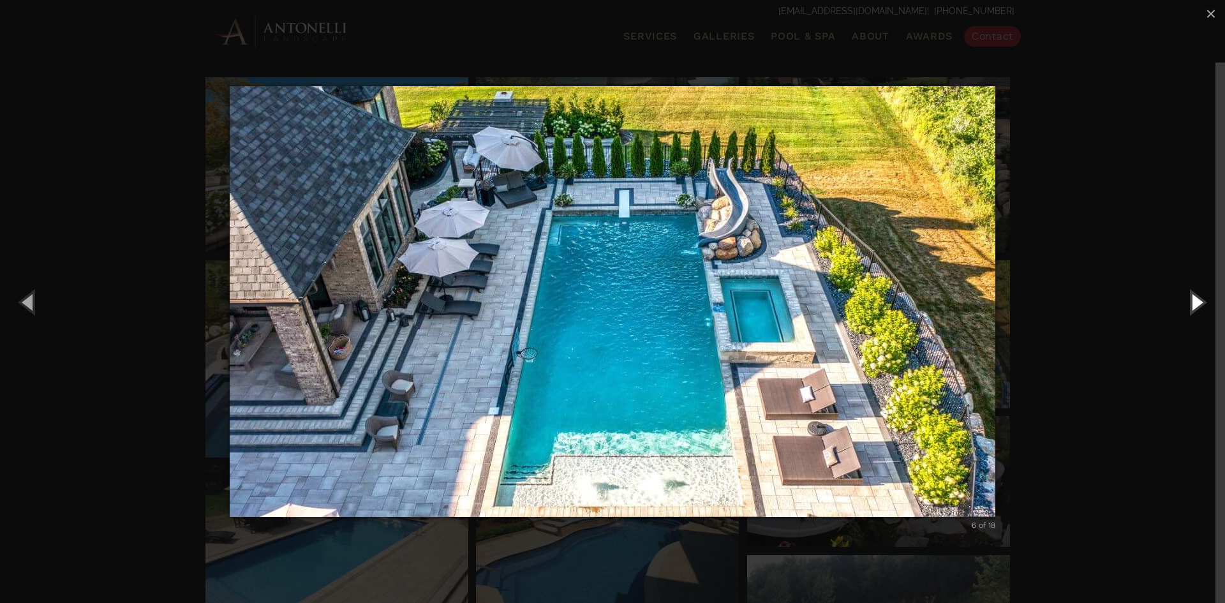
click at [1199, 303] on button "Next (Right arrow key)" at bounding box center [1196, 302] width 57 height 70
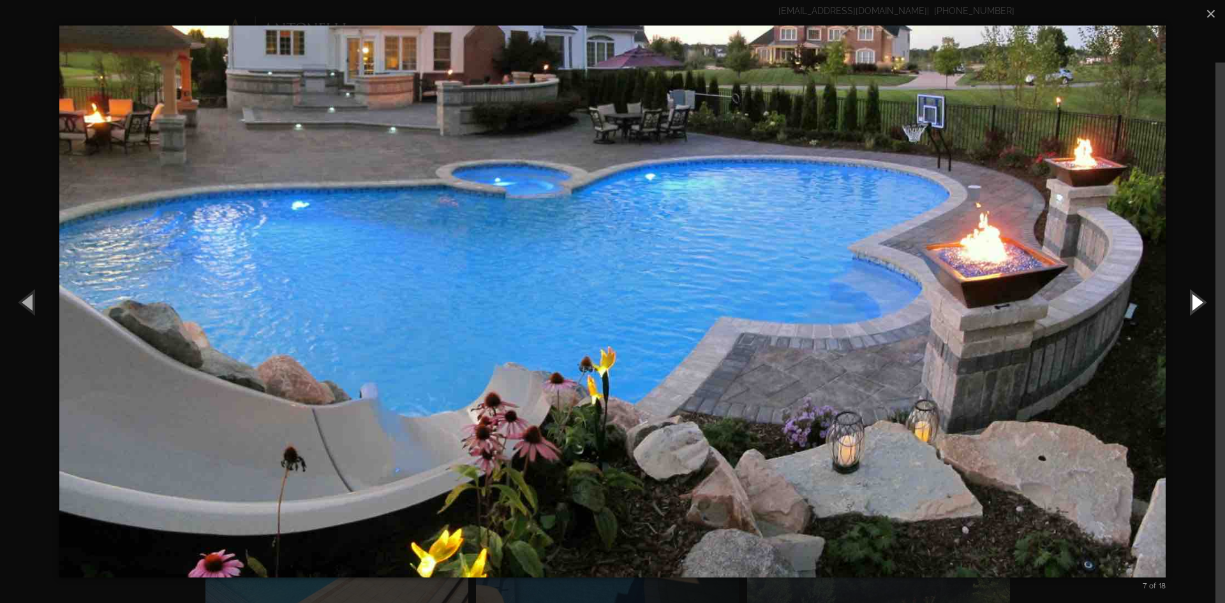
click at [1199, 303] on button "Next (Right arrow key)" at bounding box center [1196, 302] width 57 height 70
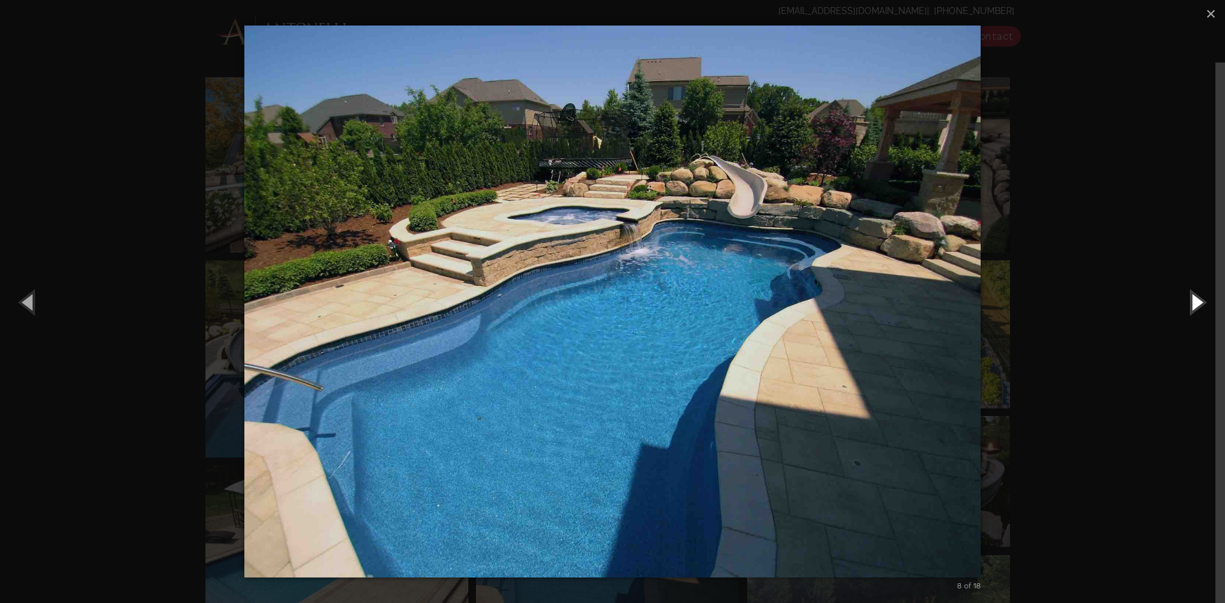
click at [1199, 303] on button "Next (Right arrow key)" at bounding box center [1196, 302] width 57 height 70
